Goal: Contribute content

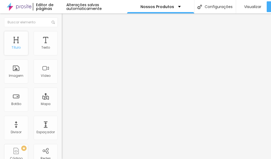
click at [13, 45] on div "Título" at bounding box center [16, 43] width 24 height 24
click at [43, 44] on div "Texto" at bounding box center [46, 43] width 24 height 24
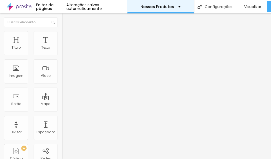
click at [150, 6] on p "Nossos Produtos" at bounding box center [157, 7] width 34 height 4
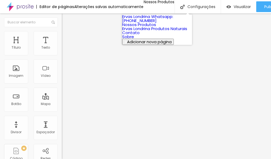
click at [153, 18] on link "Ervas Londrina Whatsapp: [PHONE_NUMBER]" at bounding box center [147, 19] width 51 height 10
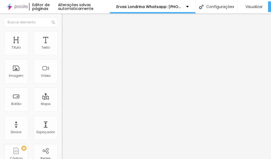
click at [62, 46] on span "Trocar imagem" at bounding box center [76, 44] width 29 height 5
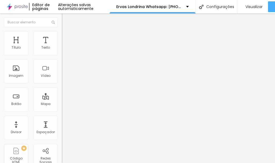
drag, startPoint x: 100, startPoint y: 78, endPoint x: 83, endPoint y: 69, distance: 19.5
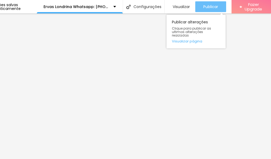
click at [212, 5] on span "Publicar" at bounding box center [210, 7] width 15 height 4
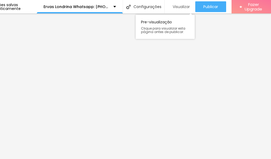
click at [182, 6] on span "Visualizar" at bounding box center [181, 7] width 17 height 4
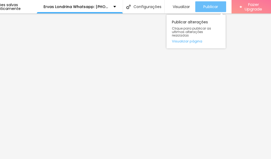
click at [210, 6] on span "Publicar" at bounding box center [210, 7] width 15 height 4
click at [187, 39] on link "Visualizar página" at bounding box center [196, 40] width 48 height 3
